Goal: Information Seeking & Learning: Learn about a topic

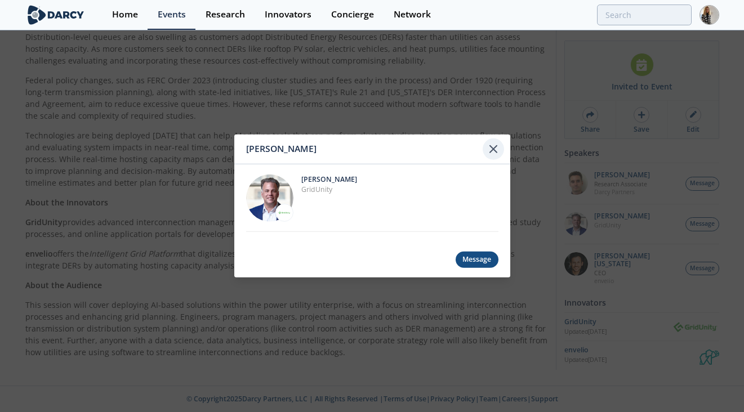
click at [493, 155] on icon at bounding box center [493, 149] width 14 height 14
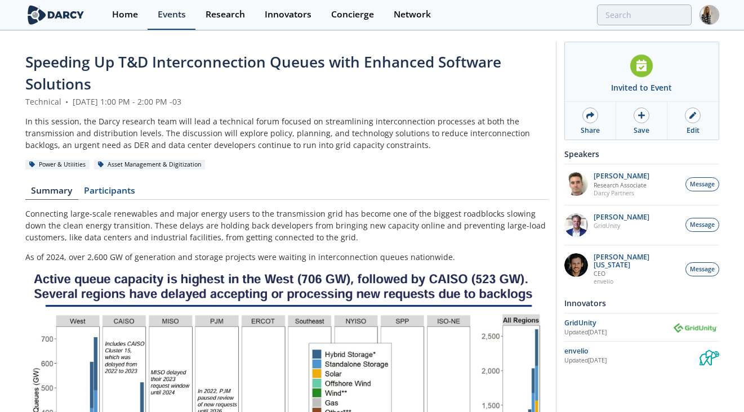
click at [170, 10] on div "Events" at bounding box center [172, 14] width 28 height 9
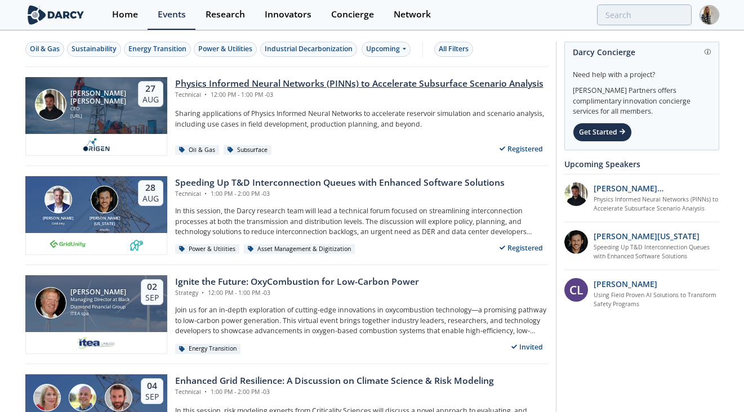
click at [296, 82] on div "Physics Informed Neural Networks (PINNs) to Accelerate Subsurface Scenario Anal…" at bounding box center [359, 84] width 368 height 14
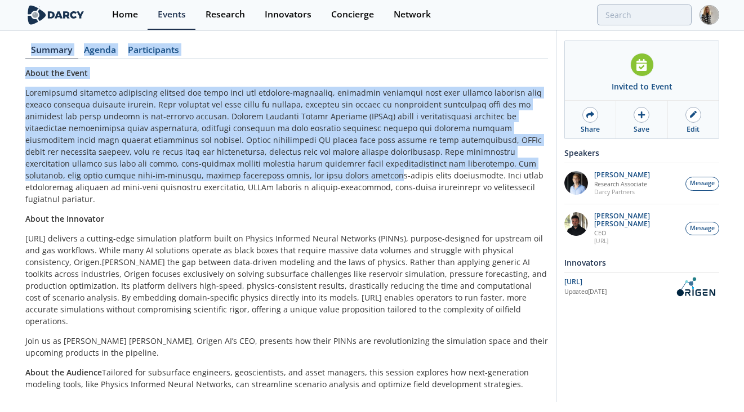
scroll to position [137, 0]
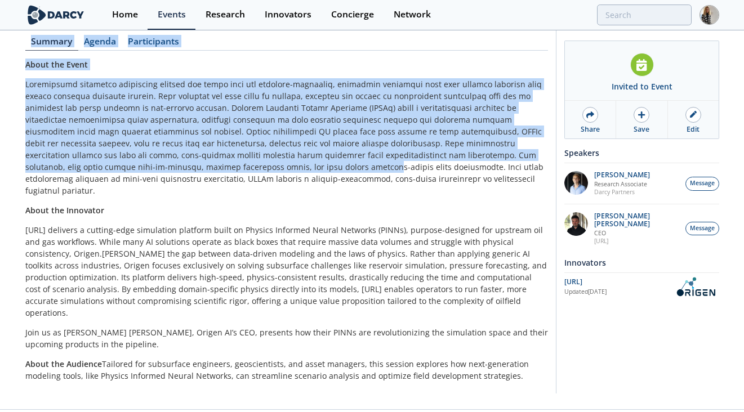
drag, startPoint x: 28, startPoint y: 60, endPoint x: 527, endPoint y: 360, distance: 582.2
click at [527, 360] on div "Physics Informed Neural Networks (PINNs) to Accelerate Subsurface Scenario Anal…" at bounding box center [286, 152] width 522 height 476
copy div "Loremip Dolorsit Ametco Adipisci (ELITs) do Eiusmodtem Incididunt Utlabore Etdo…"
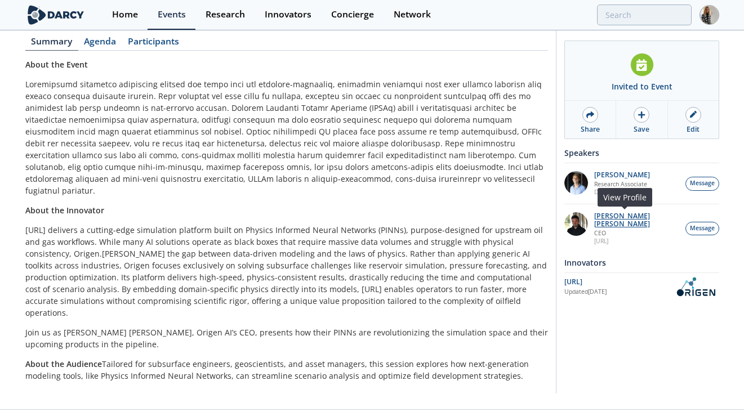
click at [615, 214] on p "[PERSON_NAME] [PERSON_NAME]" at bounding box center [637, 220] width 86 height 16
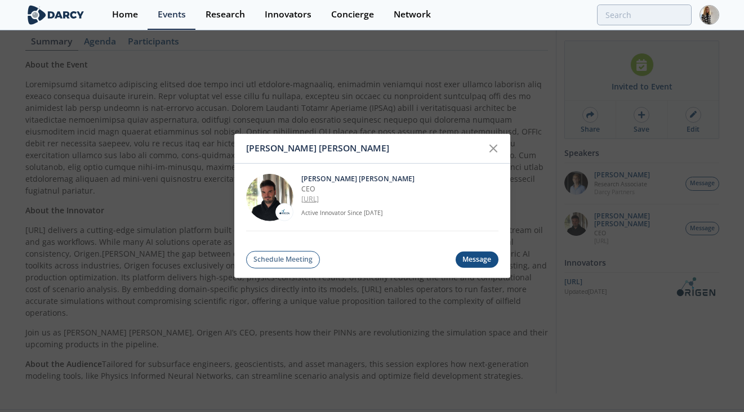
drag, startPoint x: 301, startPoint y: 177, endPoint x: 341, endPoint y: 198, distance: 44.3
click at [341, 198] on div "[PERSON_NAME] [PERSON_NAME] CEO [URL] Active Innovator Since [DATE]" at bounding box center [399, 196] width 197 height 47
copy div "[PERSON_NAME] [PERSON_NAME] CEO [URL]"
click at [493, 149] on icon at bounding box center [493, 148] width 7 height 7
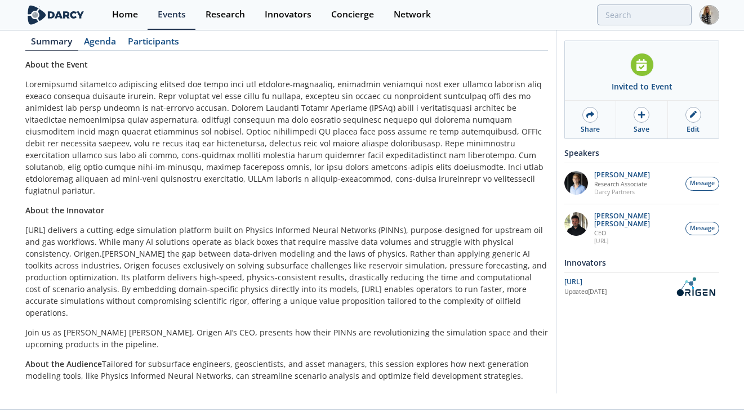
click at [185, 141] on p at bounding box center [286, 137] width 522 height 118
click at [282, 16] on div "Innovators" at bounding box center [288, 14] width 47 height 9
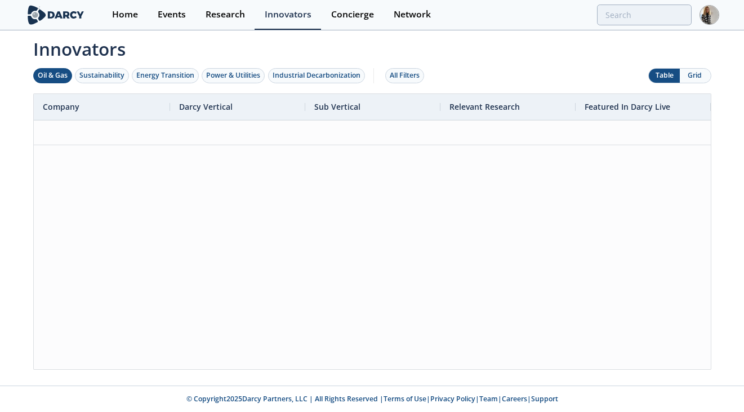
click at [59, 77] on div "Oil & Gas" at bounding box center [53, 75] width 30 height 10
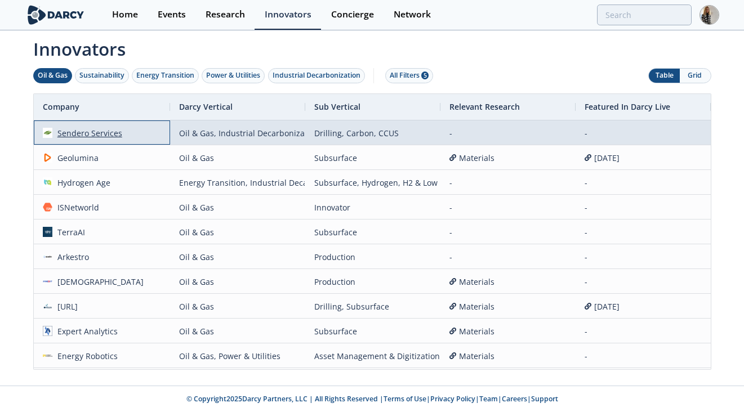
click at [104, 136] on div "Sendero Services" at bounding box center [87, 133] width 70 height 24
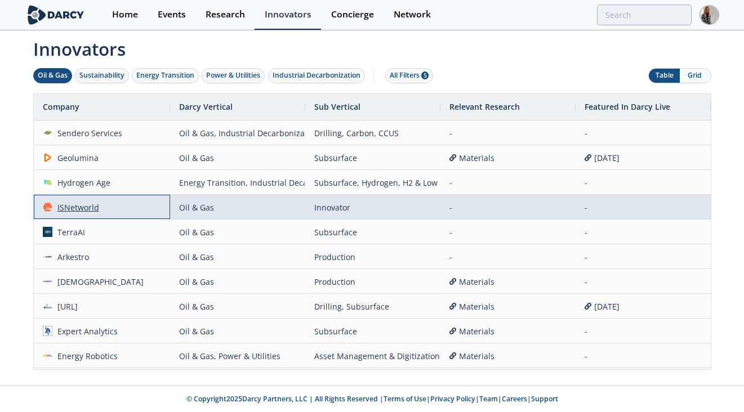
click at [87, 211] on div "ISNetworld" at bounding box center [75, 207] width 47 height 24
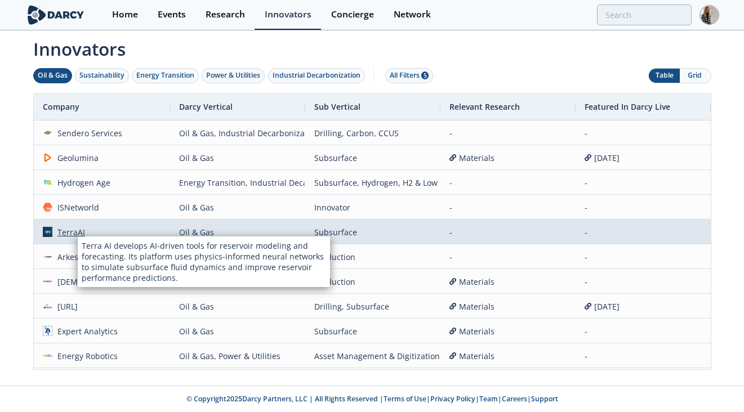
click at [75, 230] on div "TerraAI" at bounding box center [68, 232] width 33 height 24
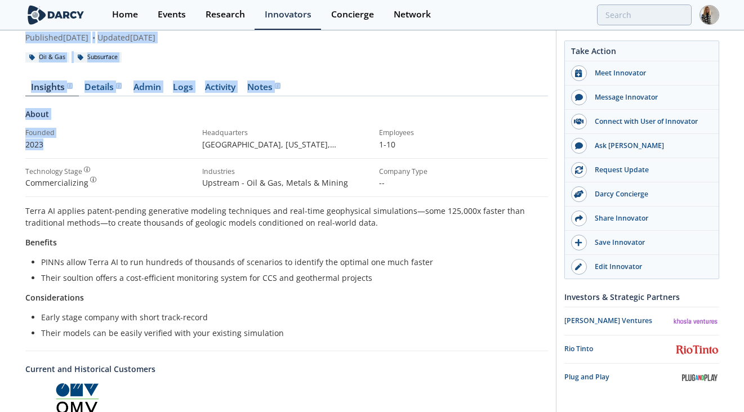
scroll to position [100, 0]
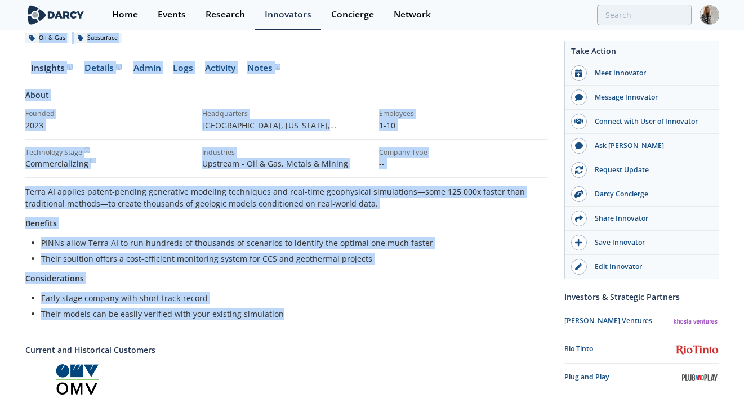
drag, startPoint x: 26, startPoint y: 59, endPoint x: 284, endPoint y: 314, distance: 362.6
click at [284, 314] on div "TerraAI Terra AI develops AI-driven tools for reservoir modeling and forecastin…" at bounding box center [286, 256] width 522 height 610
copy div "LoremIP Dolor SI ametcons AD-elitse doeiu tem incididun utlabore etd magnaaliqu…"
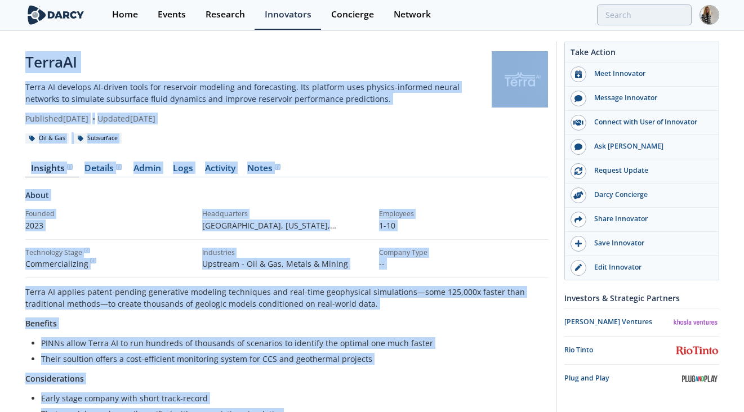
click at [54, 57] on div "TerraAI" at bounding box center [258, 62] width 466 height 22
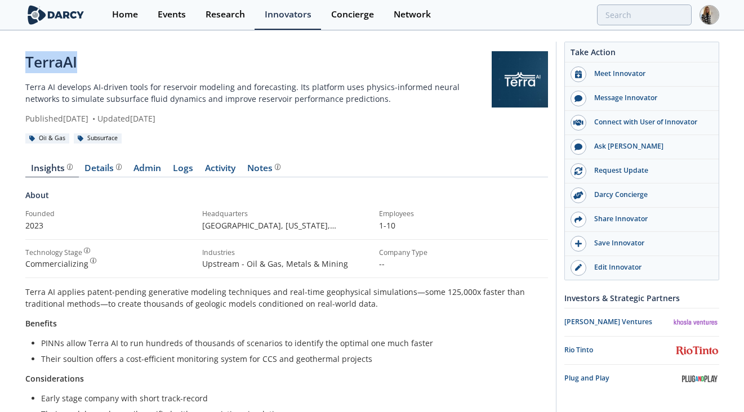
click at [54, 57] on div "TerraAI" at bounding box center [258, 62] width 466 height 22
